Goal: Task Accomplishment & Management: Manage account settings

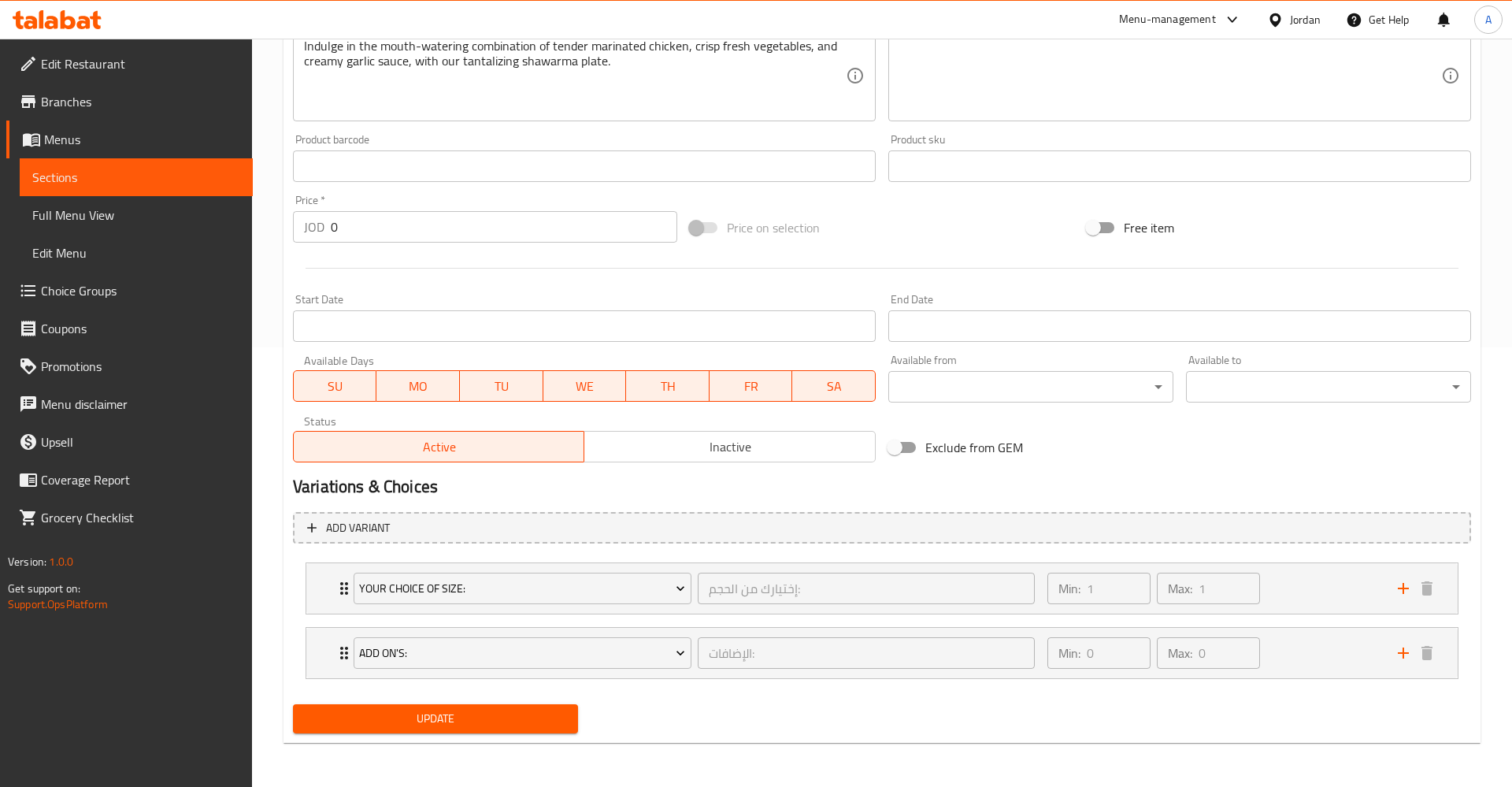
scroll to position [440, 0]
click at [92, 177] on span "Sections" at bounding box center [136, 177] width 207 height 19
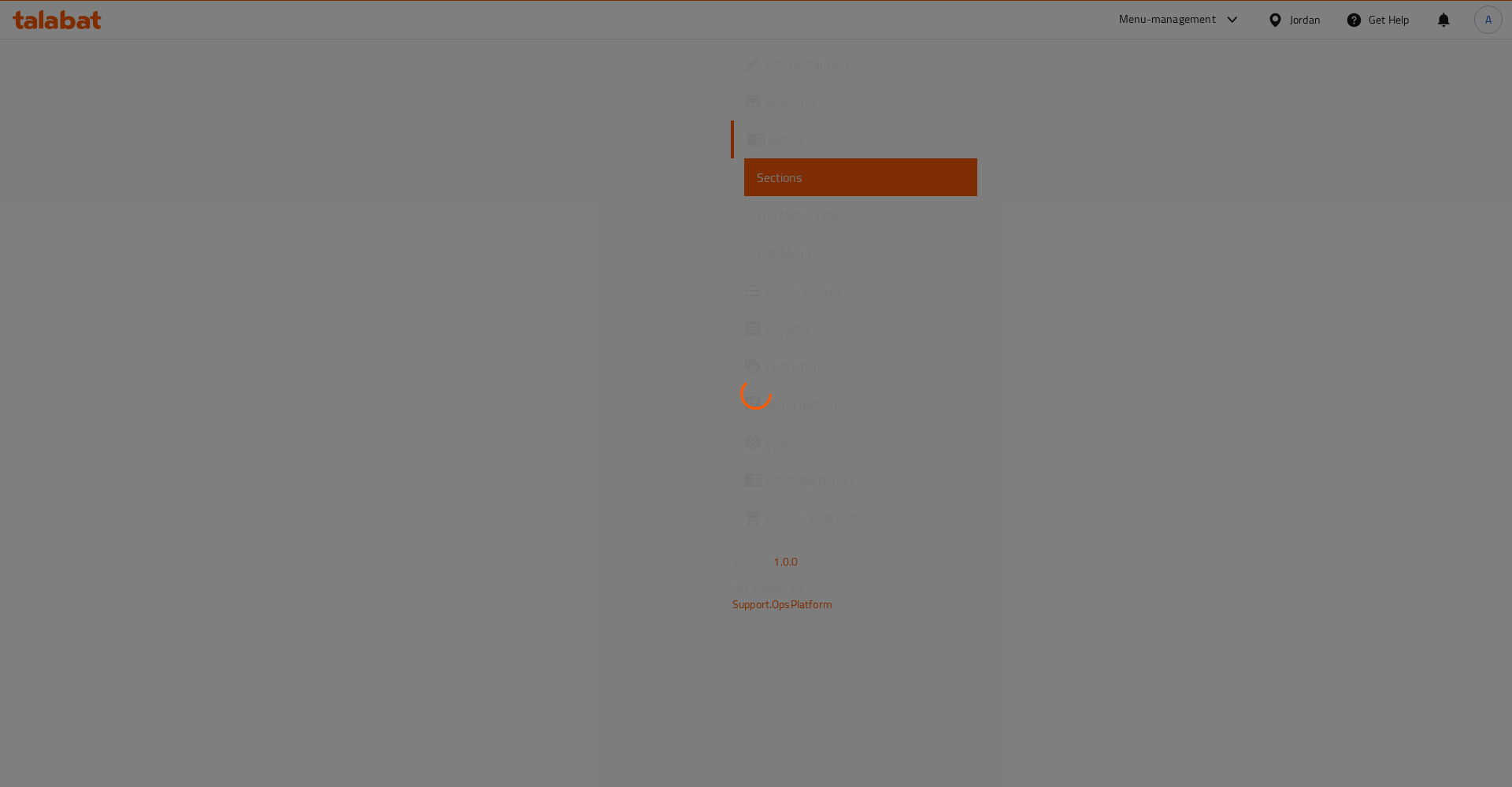
click at [109, 118] on div at bounding box center [756, 393] width 1512 height 787
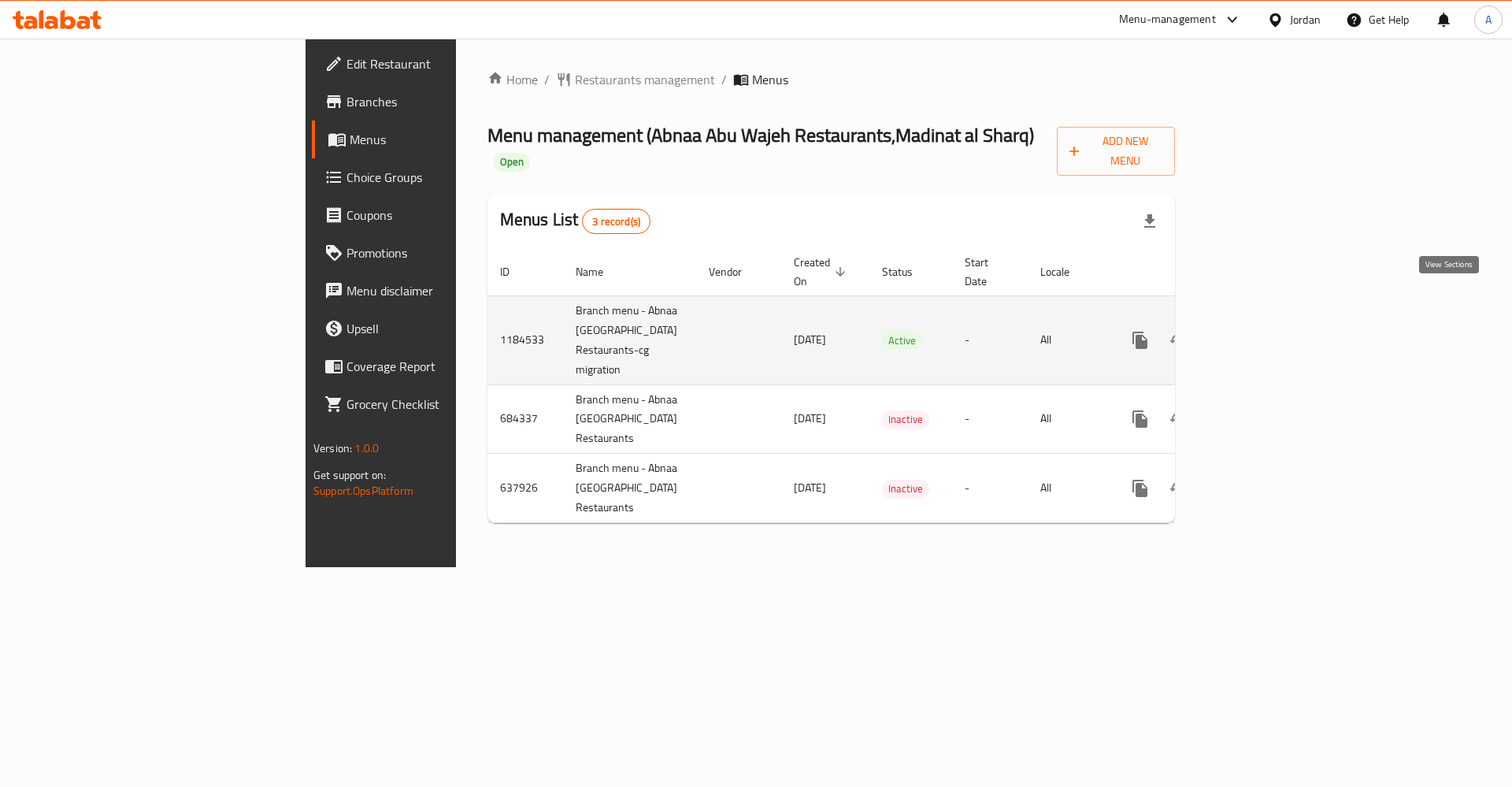
click at [1263, 331] on icon "enhanced table" at bounding box center [1253, 340] width 19 height 19
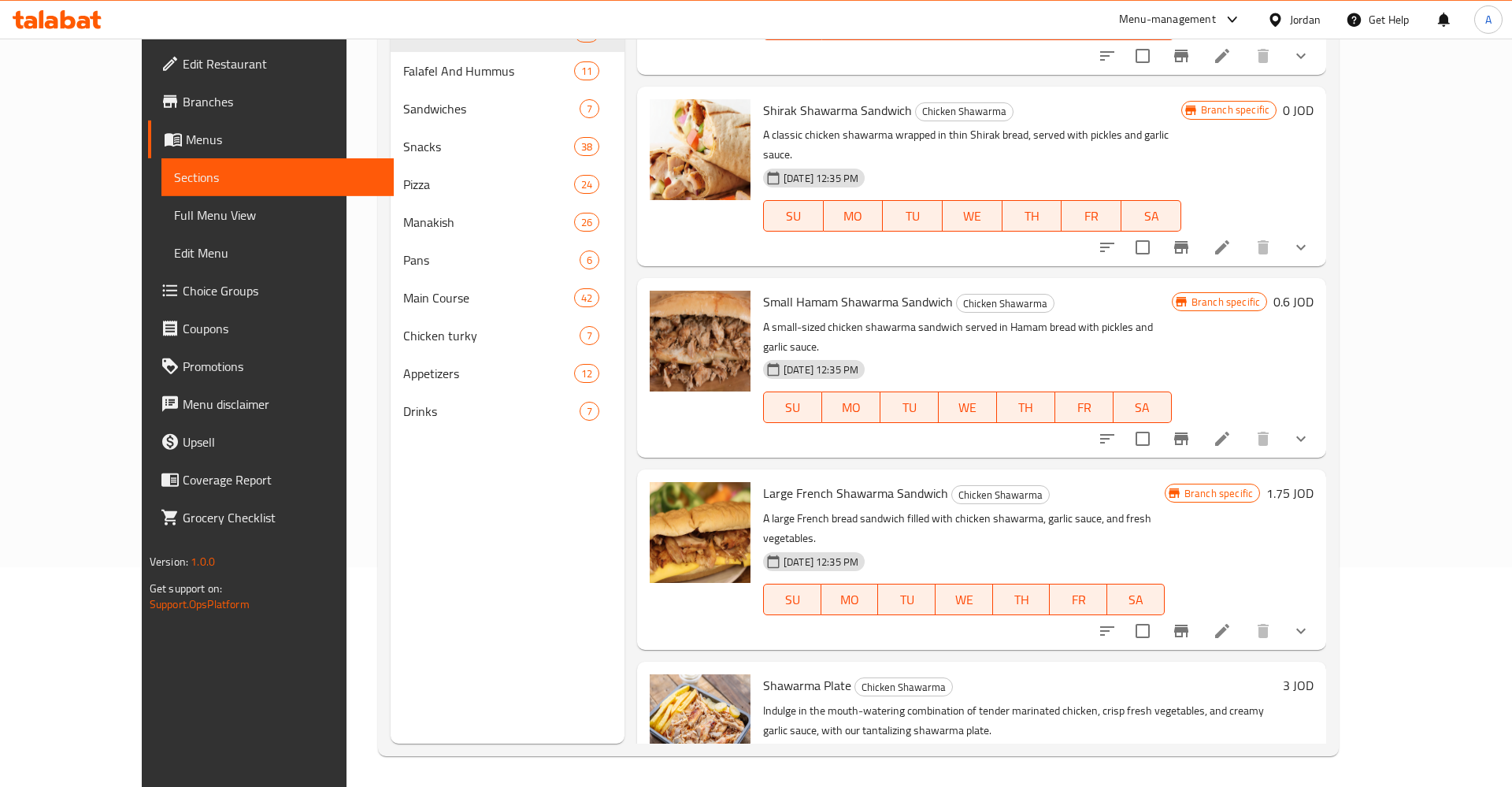
scroll to position [221, 0]
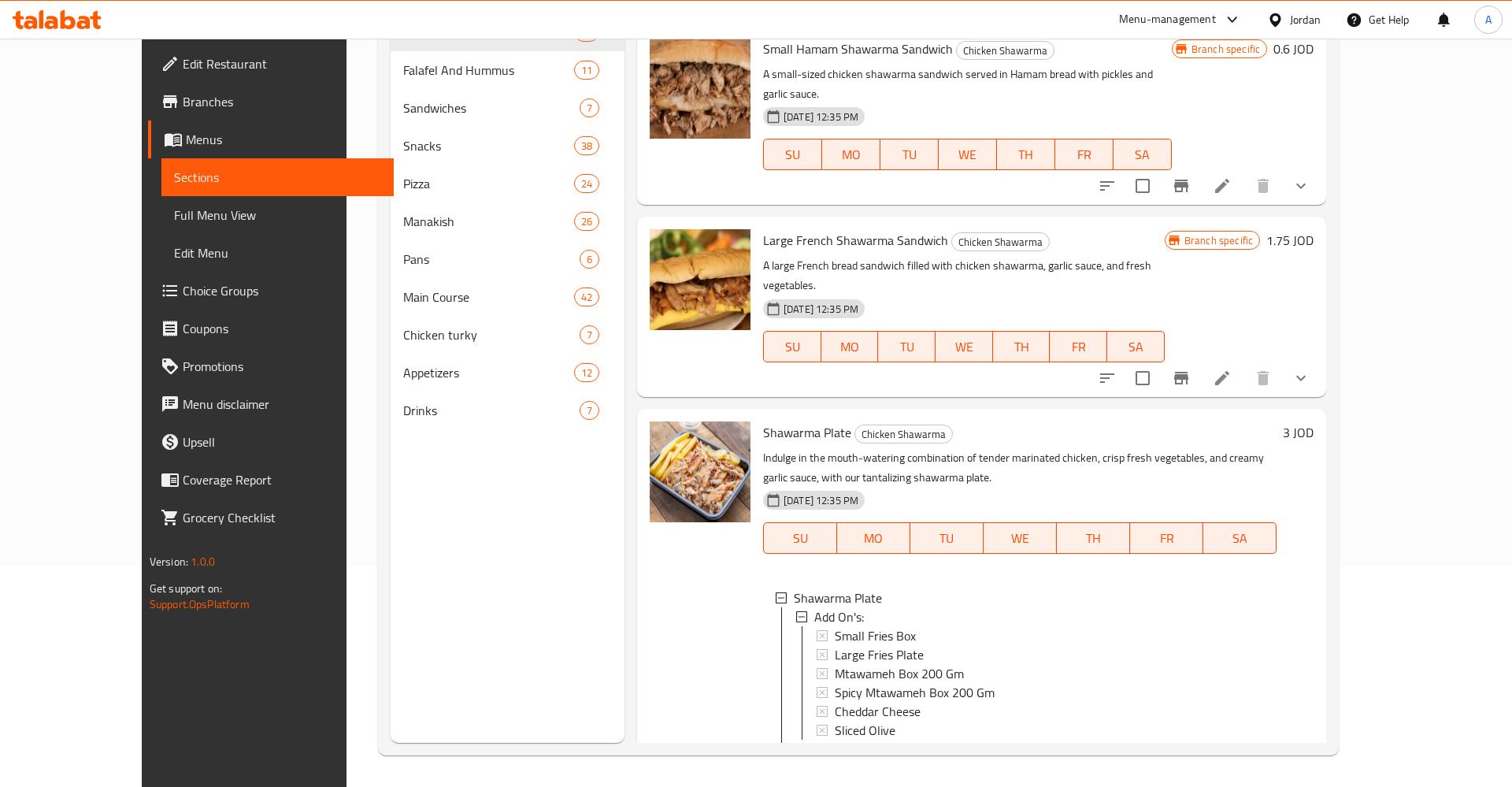
scroll to position [2, 0]
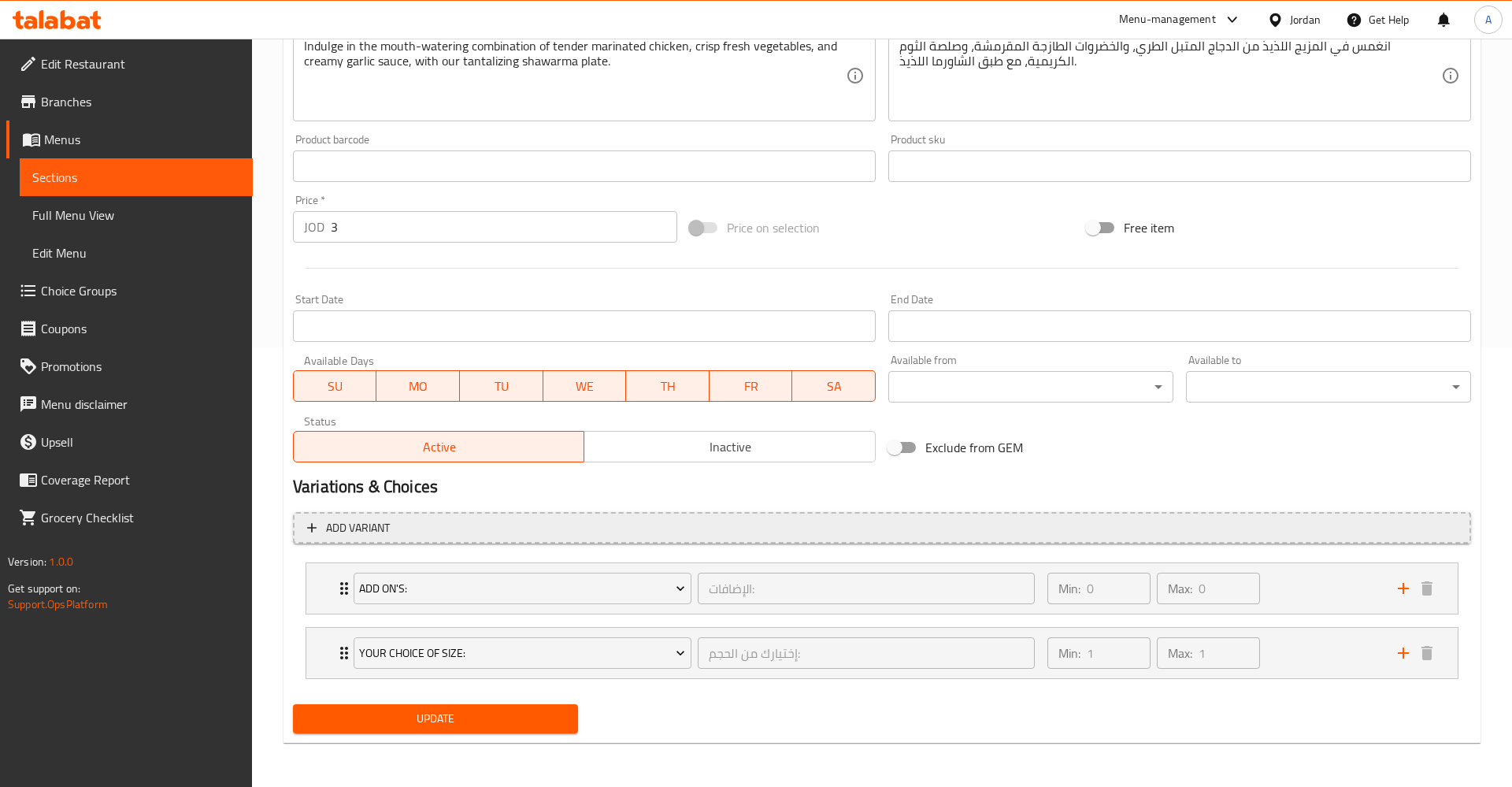
scroll to position [199, 0]
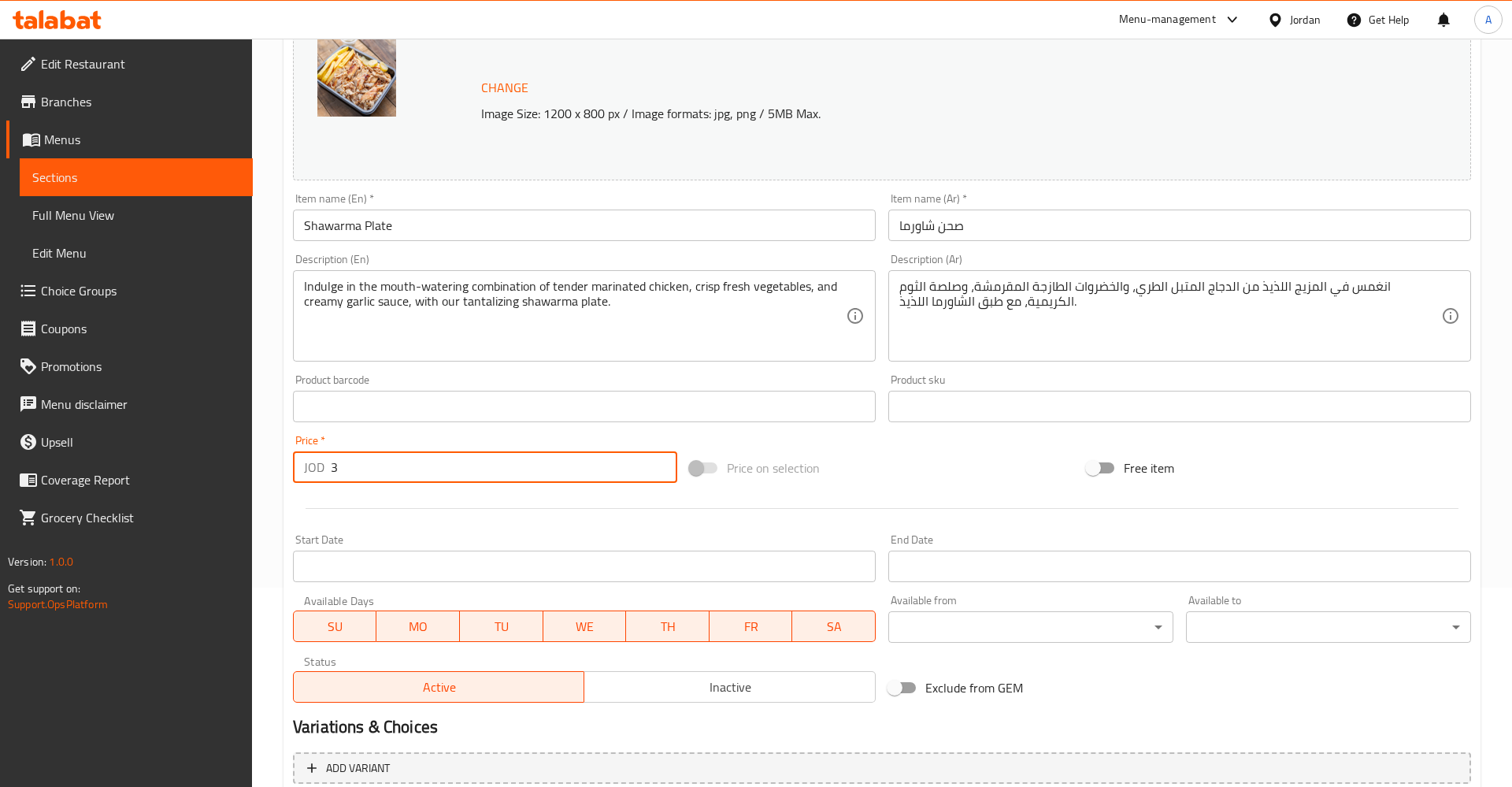
drag, startPoint x: 370, startPoint y: 476, endPoint x: 297, endPoint y: 476, distance: 73.0
click at [331, 476] on input "3" at bounding box center [504, 467] width 346 height 32
type input "0"
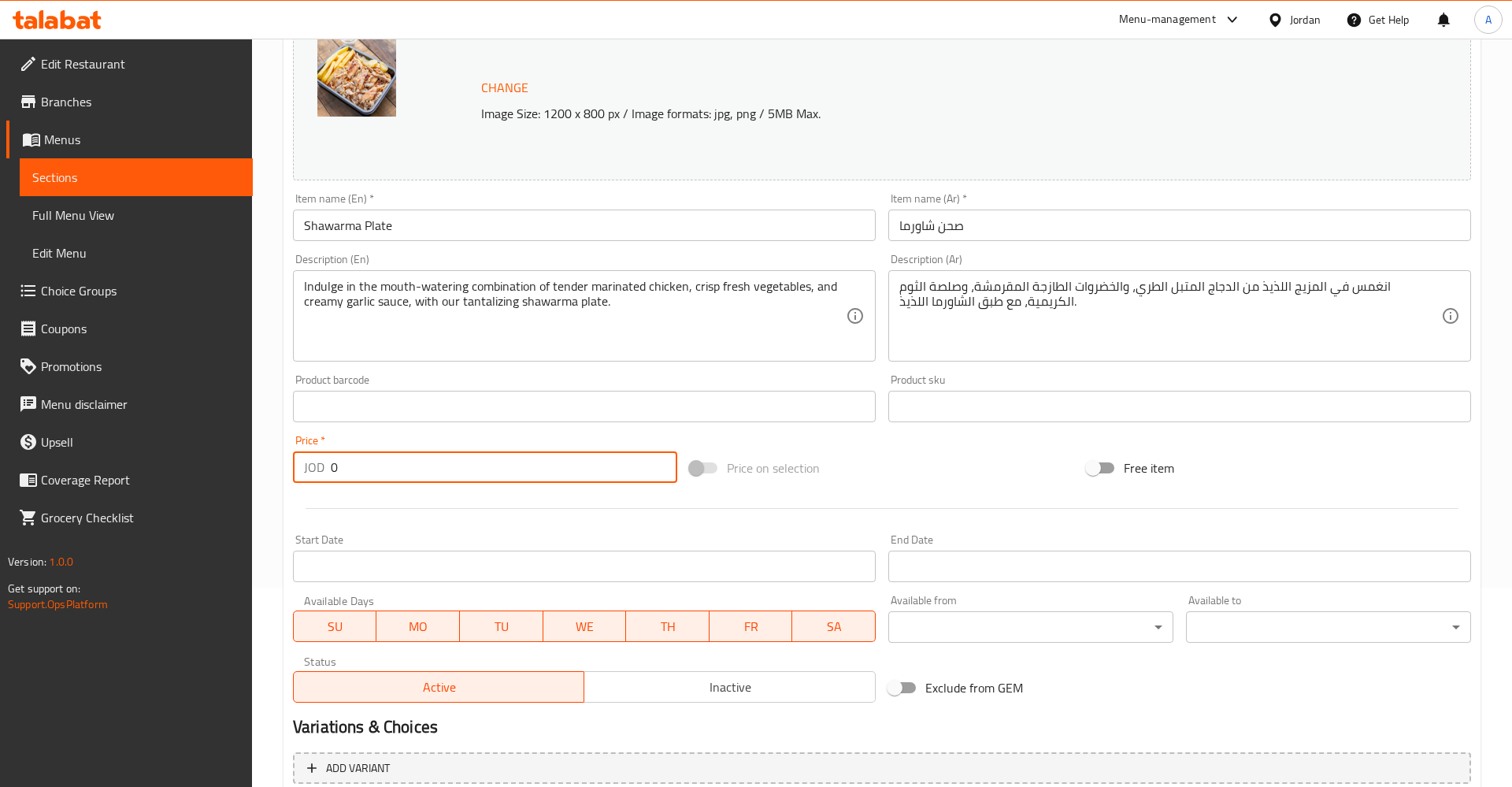
type input "0"
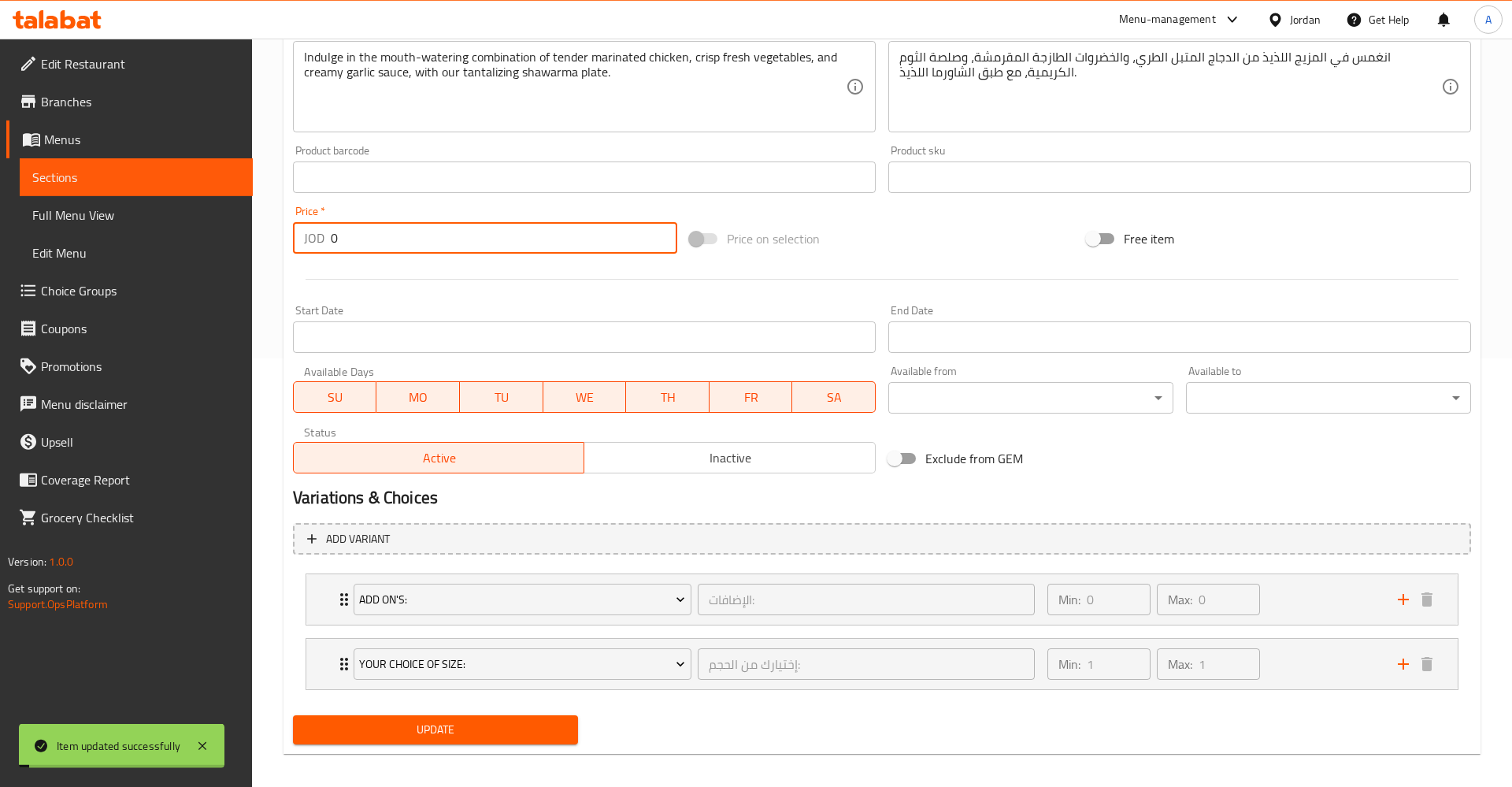
scroll to position [440, 0]
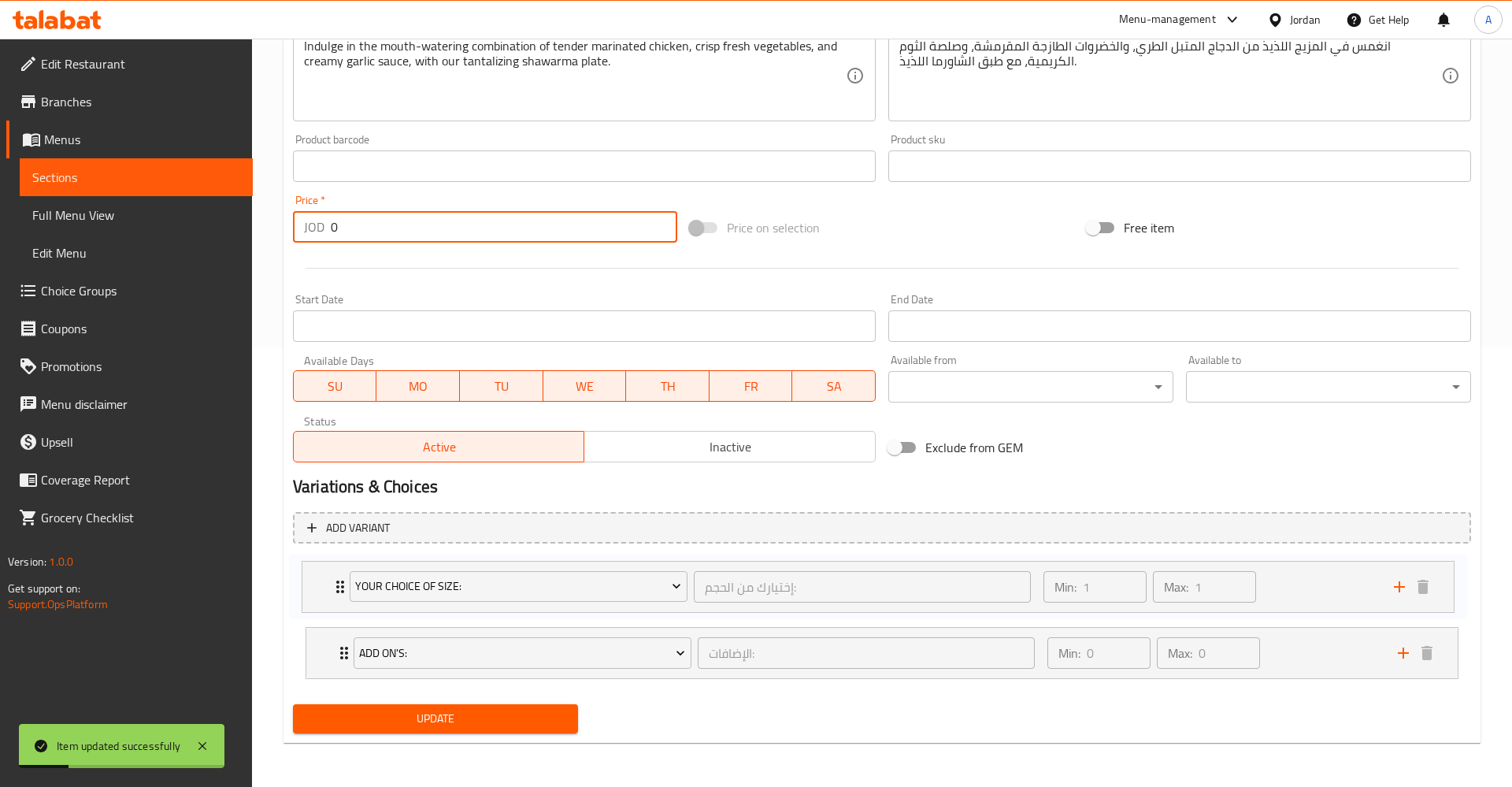
drag, startPoint x: 346, startPoint y: 652, endPoint x: 342, endPoint y: 579, distance: 73.1
click at [342, 579] on div "Add On's: الإضافات: ​ Min: 0 ​ Max: 0 ​ Small Fries Box (ID: 1814817290) 0.6 JO…" at bounding box center [882, 621] width 1178 height 129
click at [1326, 657] on div "Min: 0 ​ Max: 0 ​" at bounding box center [1212, 653] width 350 height 51
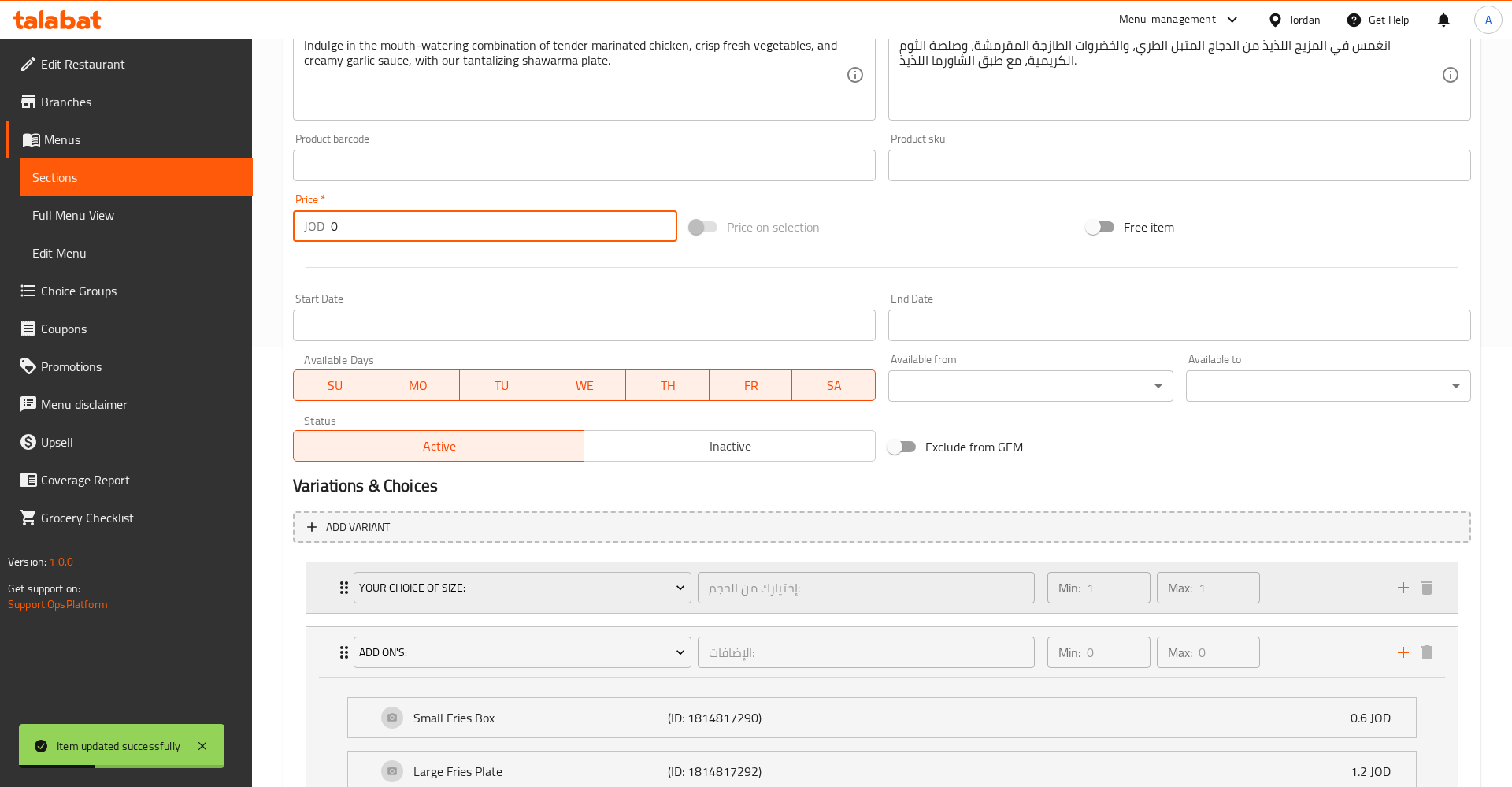
click at [1320, 603] on div "Min: 1 ​ Max: 1 ​" at bounding box center [1212, 588] width 350 height 51
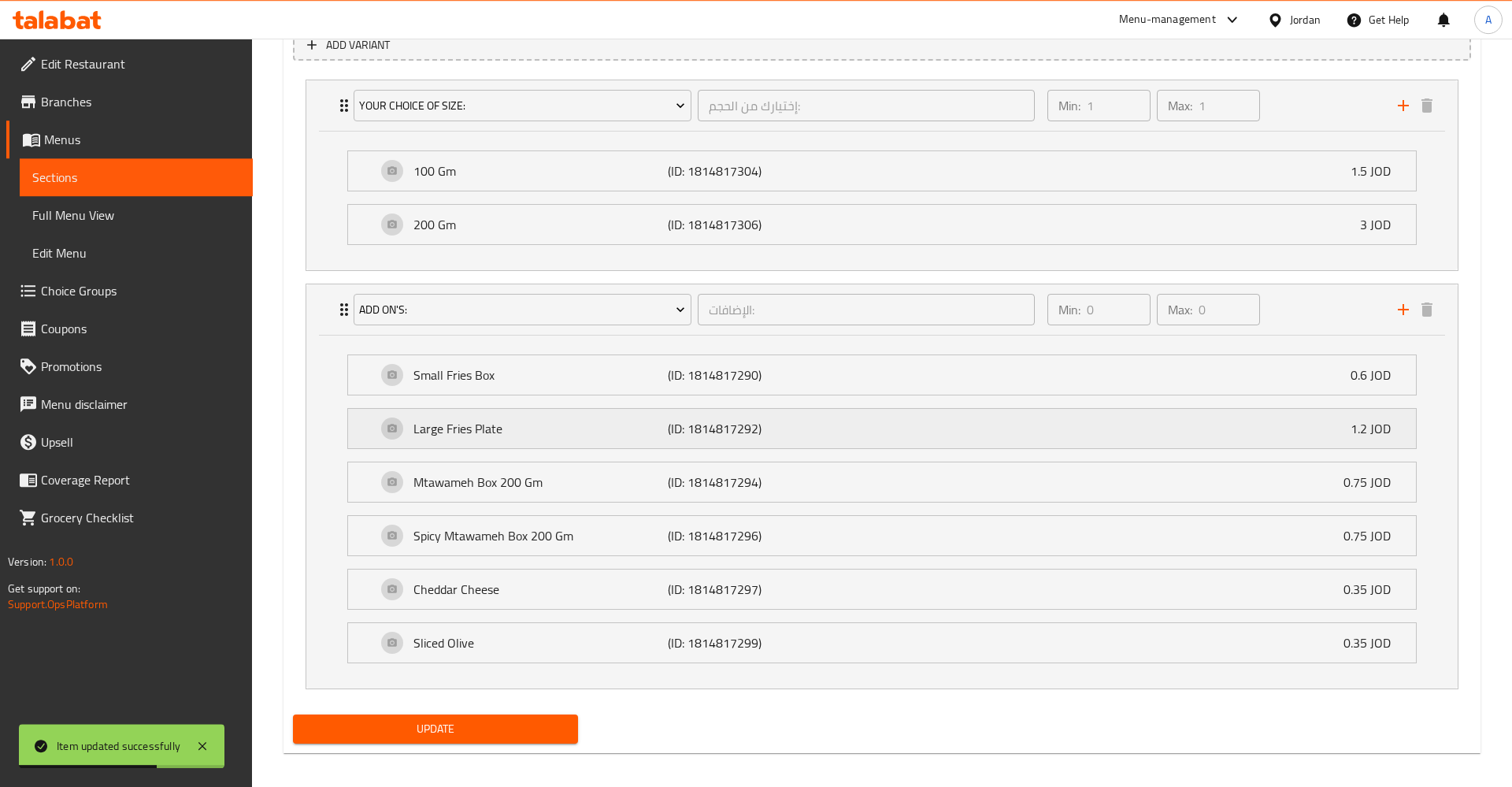
scroll to position [933, 0]
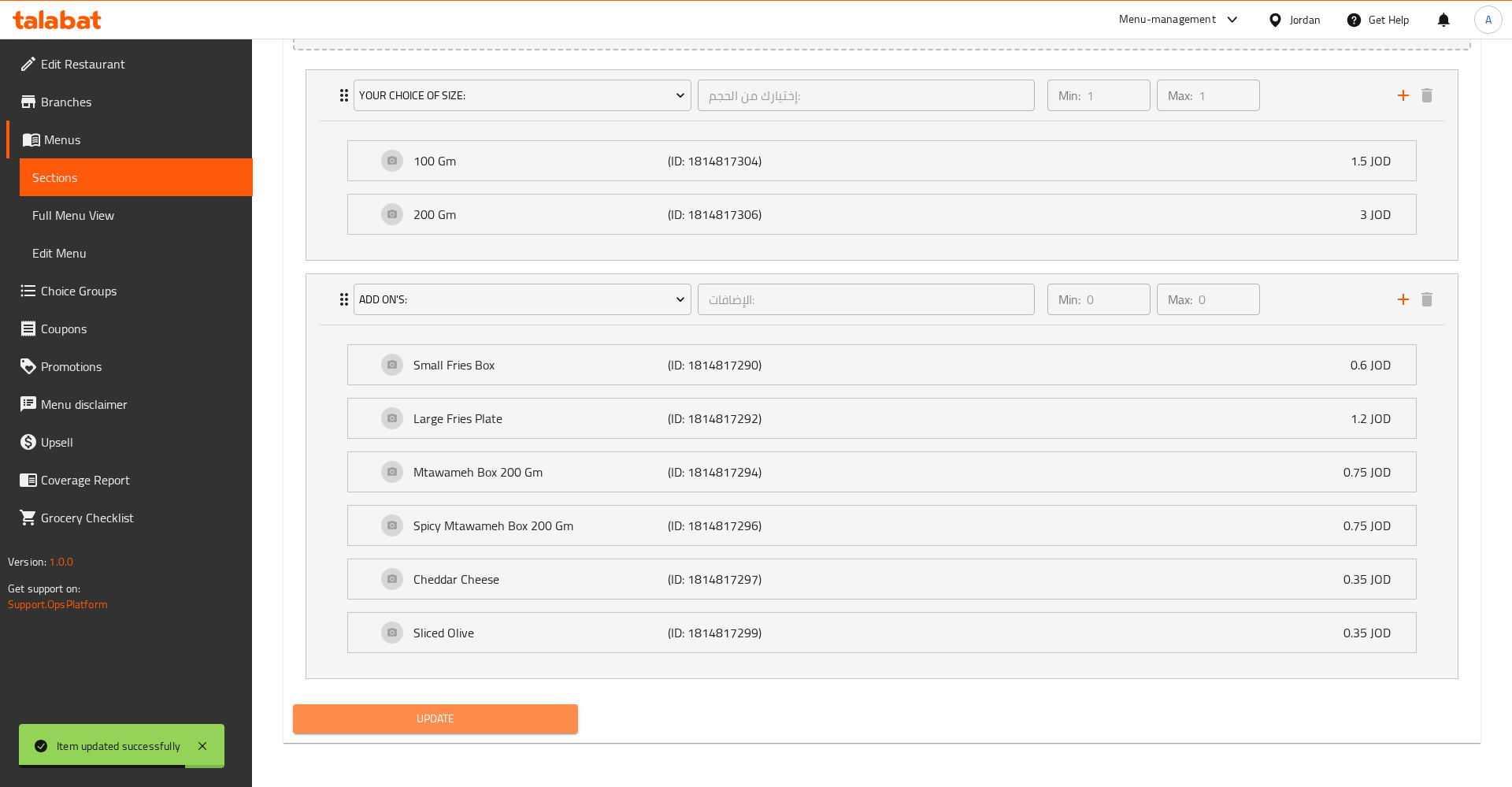
click at [529, 720] on span "Update" at bounding box center [435, 719] width 260 height 20
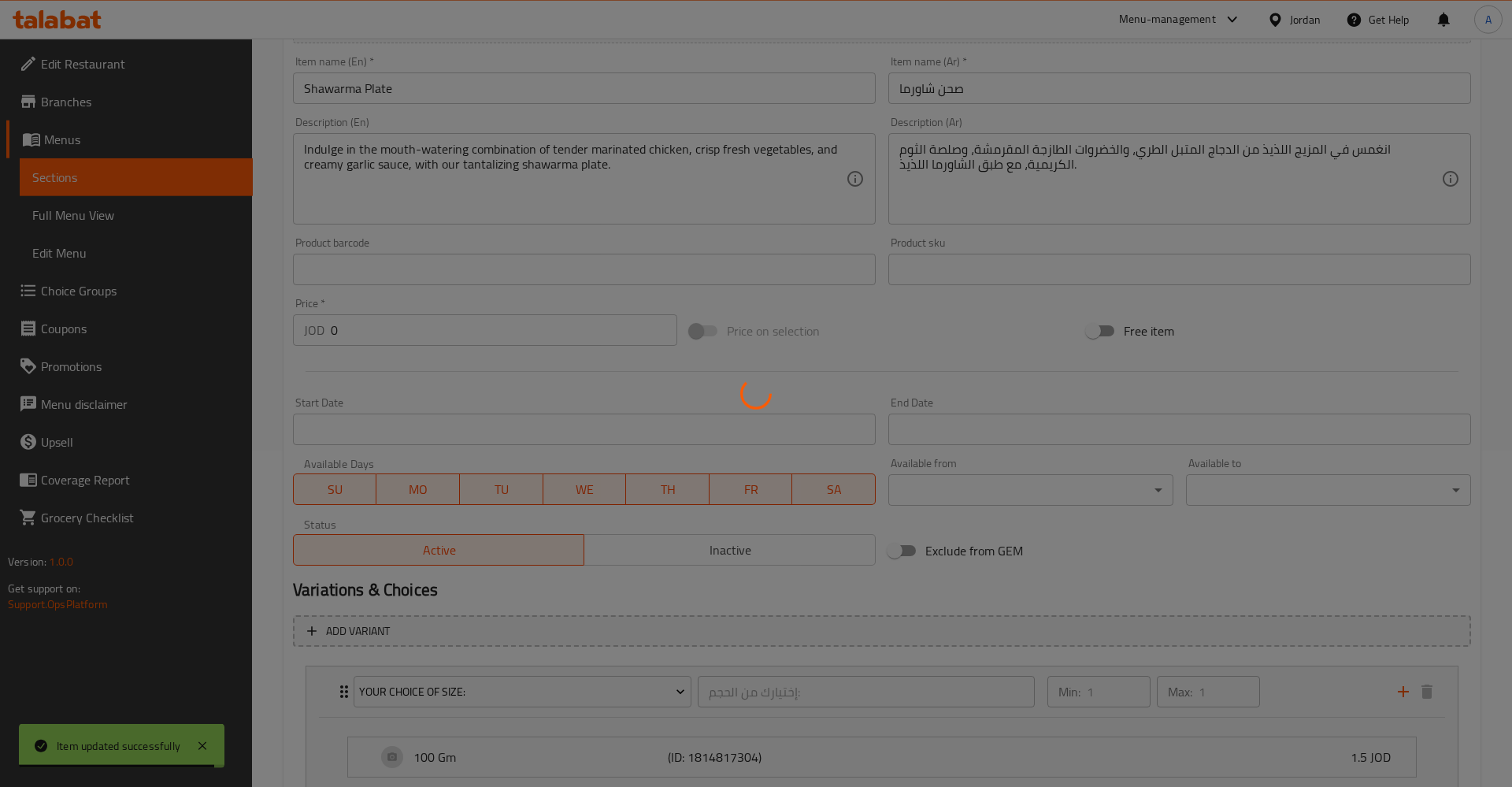
scroll to position [291, 0]
